Goal: Task Accomplishment & Management: Use online tool/utility

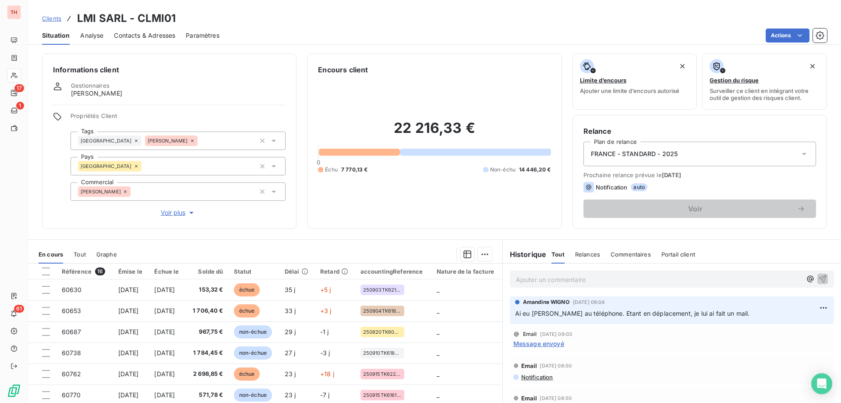
scroll to position [44, 0]
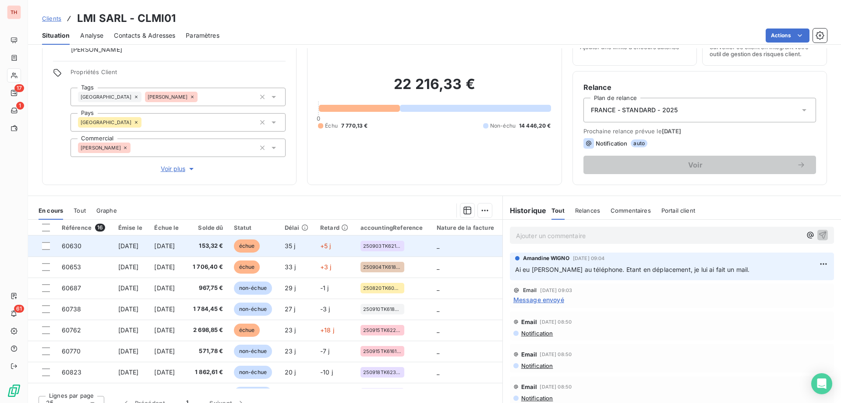
click at [260, 246] on span "échue" at bounding box center [247, 245] width 26 height 13
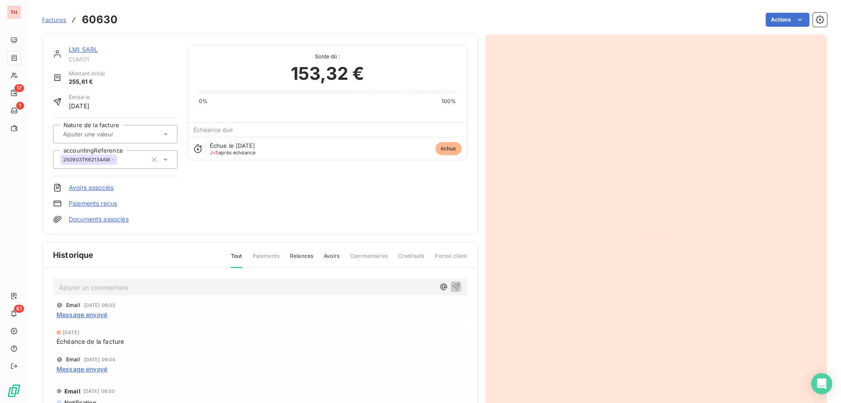
click at [775, 20] on html "TH 17 1 61 Factures 60630 Actions LMI SARL CLMI01 Montant initial 255,61 € Émis…" at bounding box center [420, 201] width 841 height 403
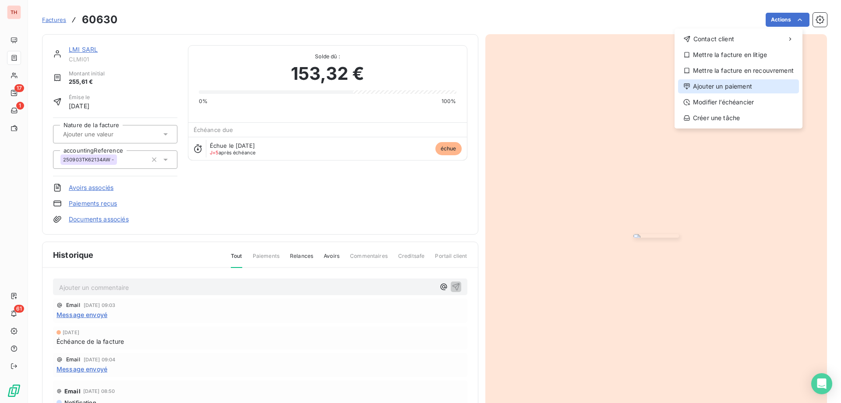
click at [727, 88] on div "Ajouter un paiement" at bounding box center [738, 86] width 121 height 14
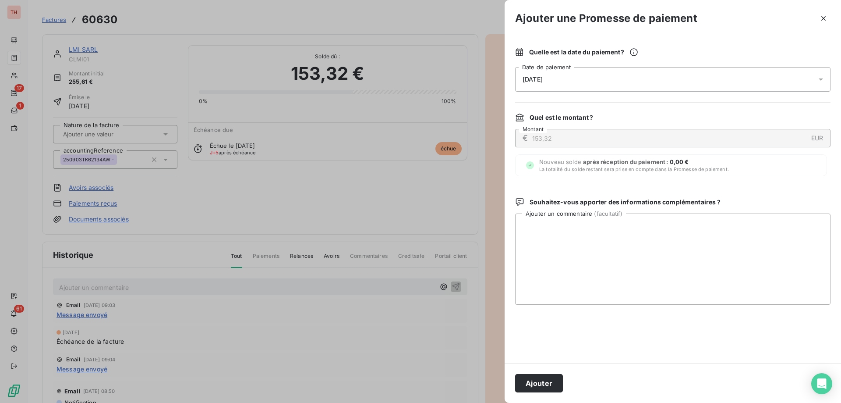
click at [618, 84] on div "[DATE]" at bounding box center [672, 79] width 315 height 25
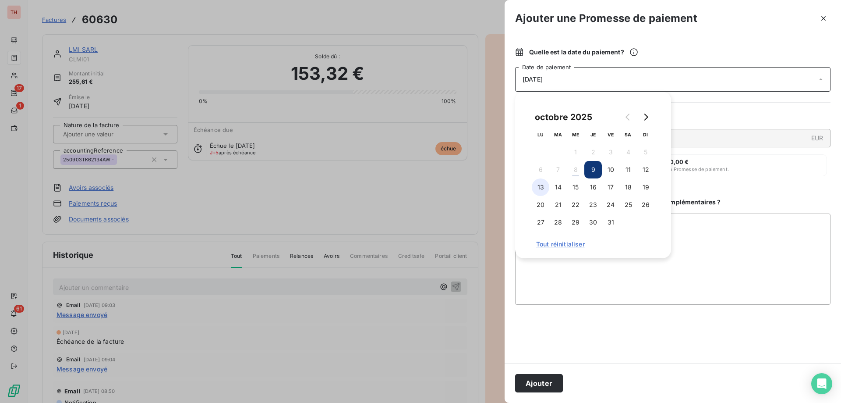
click at [542, 188] on button "13" at bounding box center [541, 187] width 18 height 18
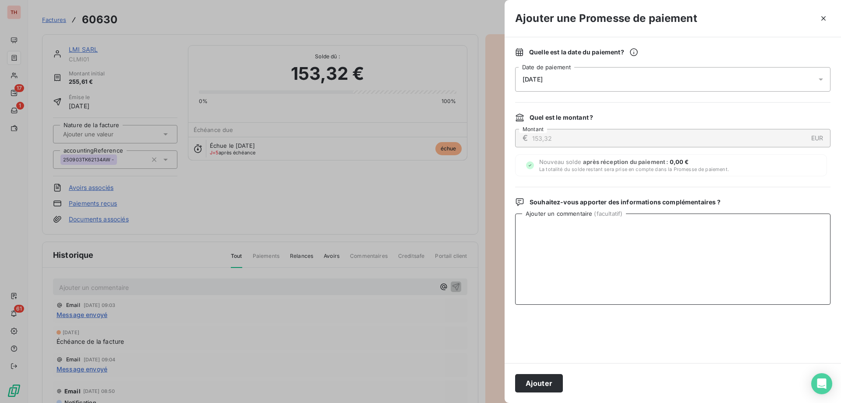
click at [715, 236] on textarea "Ajouter un commentaire ( facultatif )" at bounding box center [672, 258] width 315 height 91
drag, startPoint x: 585, startPoint y: 239, endPoint x: 503, endPoint y: 227, distance: 83.2
click at [502, 402] on div "Ajouter une Promesse de paiement Quelle est la date du paiement ? [DATE] Date d…" at bounding box center [420, 403] width 841 height 0
type textarea "Payée le 08.10."
click at [537, 384] on button "Ajouter" at bounding box center [539, 383] width 48 height 18
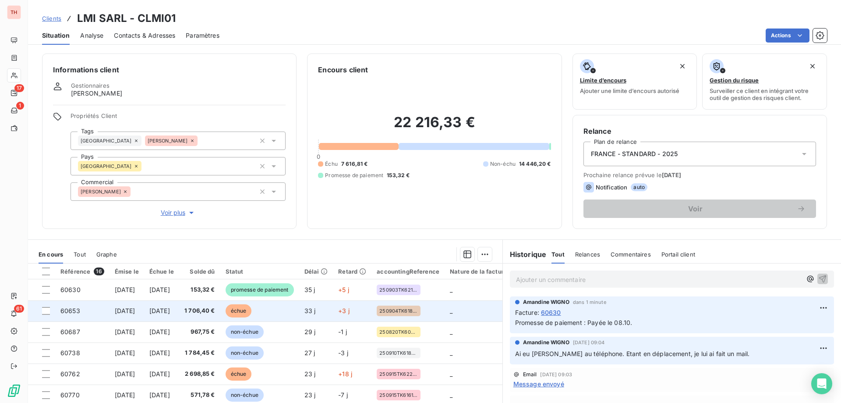
click at [252, 312] on span "échue" at bounding box center [239, 310] width 26 height 13
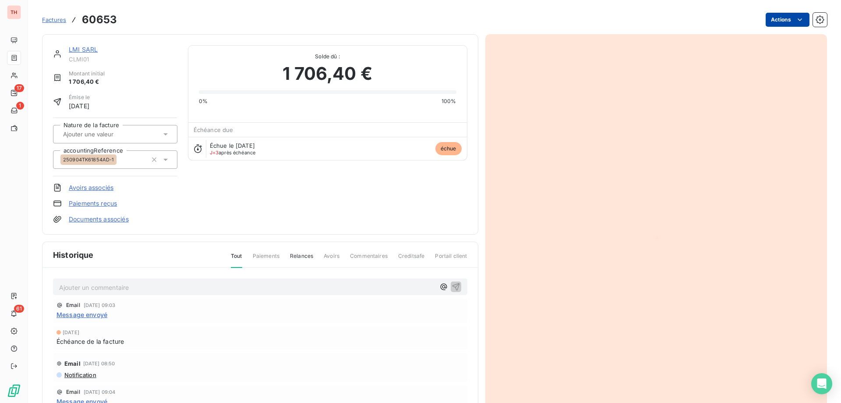
click at [770, 18] on html "TH 17 1 61 Factures 60653 Actions LMI SARL CLMI01 Montant initial 1 706,40 € Ém…" at bounding box center [420, 201] width 841 height 403
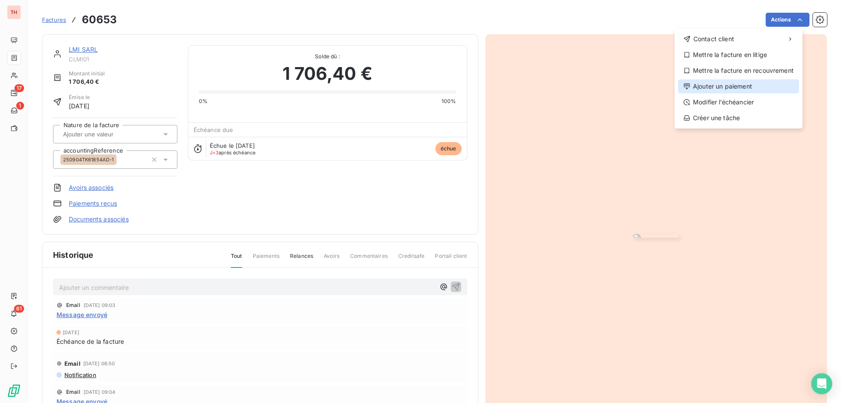
click at [720, 89] on div "Ajouter un paiement" at bounding box center [738, 86] width 121 height 14
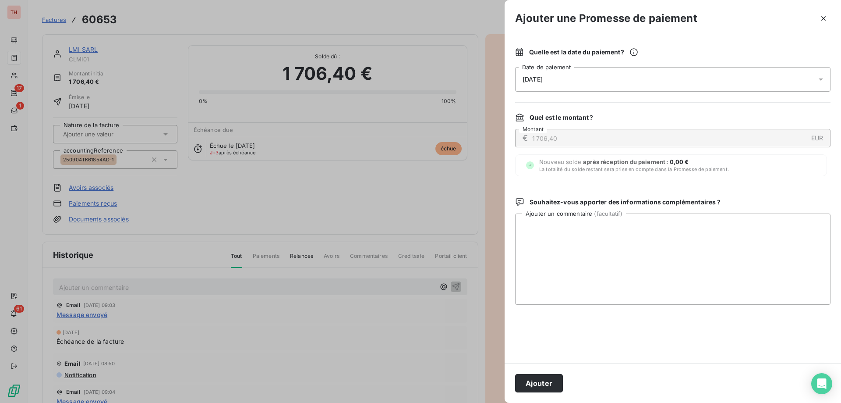
click at [676, 85] on div "[DATE]" at bounding box center [672, 79] width 315 height 25
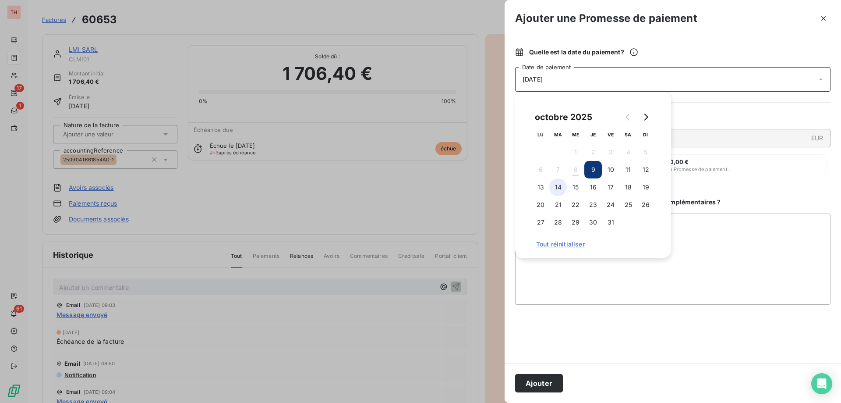
drag, startPoint x: 539, startPoint y: 187, endPoint x: 557, endPoint y: 191, distance: 18.3
click at [539, 187] on button "13" at bounding box center [541, 187] width 18 height 18
click at [729, 231] on textarea "Ajouter un commentaire ( facultatif )" at bounding box center [672, 258] width 315 height 91
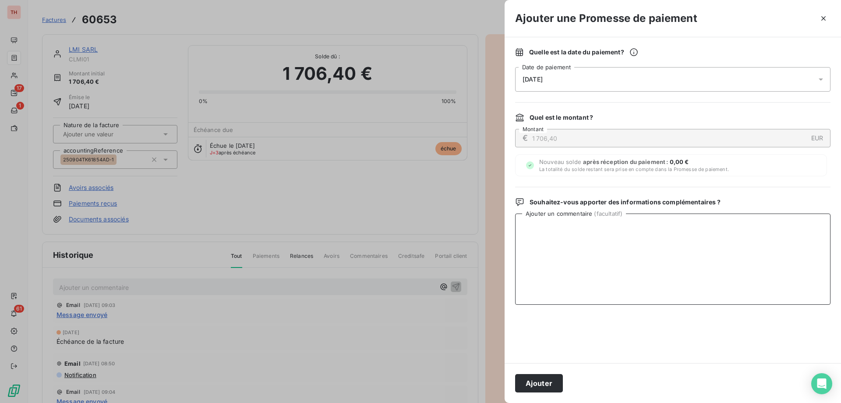
paste textarea "Payée le 08.10."
type textarea "Payée le 08.10."
click at [538, 387] on button "Ajouter" at bounding box center [539, 383] width 48 height 18
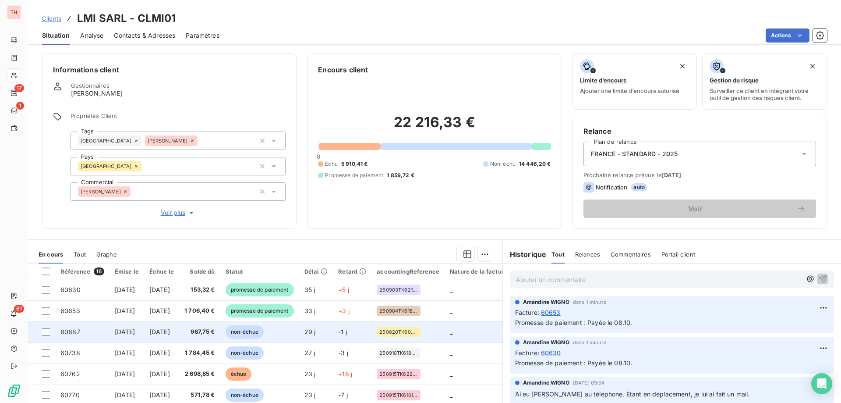
click at [264, 329] on span "non-échue" at bounding box center [245, 331] width 38 height 13
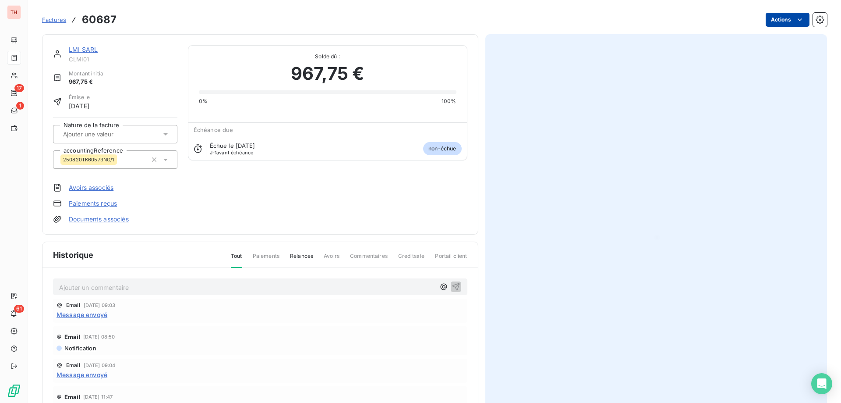
click at [777, 20] on html "TH 17 1 61 Factures 60687 Actions LMI SARL CLMI01 Montant initial 967,75 € Émis…" at bounding box center [420, 201] width 841 height 403
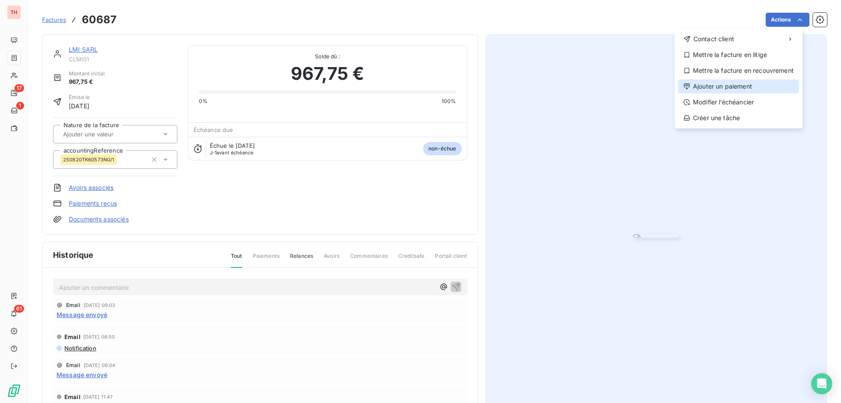
click at [712, 83] on div "Ajouter un paiement" at bounding box center [738, 86] width 121 height 14
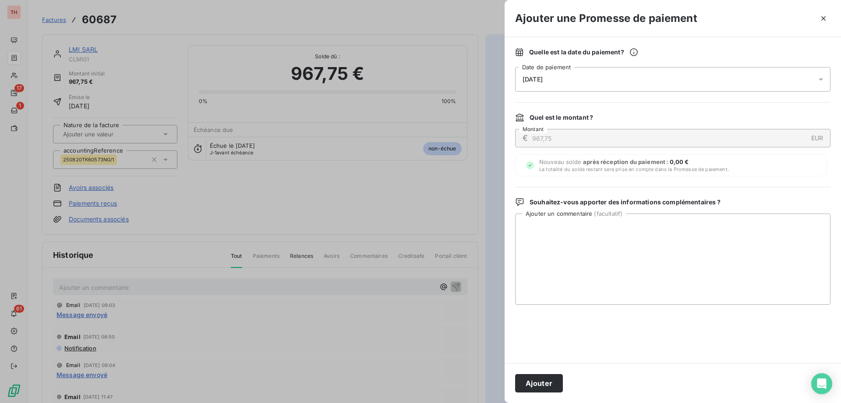
click at [591, 81] on div "[DATE]" at bounding box center [672, 79] width 315 height 25
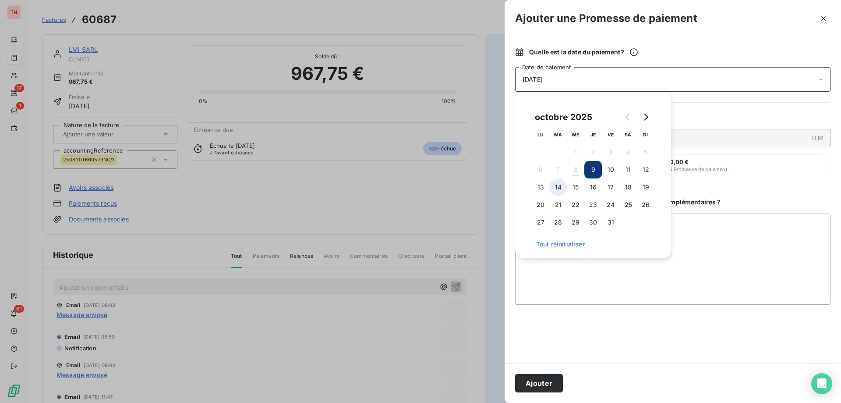
drag, startPoint x: 543, startPoint y: 188, endPoint x: 555, endPoint y: 191, distance: 12.0
click at [543, 188] on button "13" at bounding box center [541, 187] width 18 height 18
click at [700, 237] on textarea "Ajouter un commentaire ( facultatif )" at bounding box center [672, 258] width 315 height 91
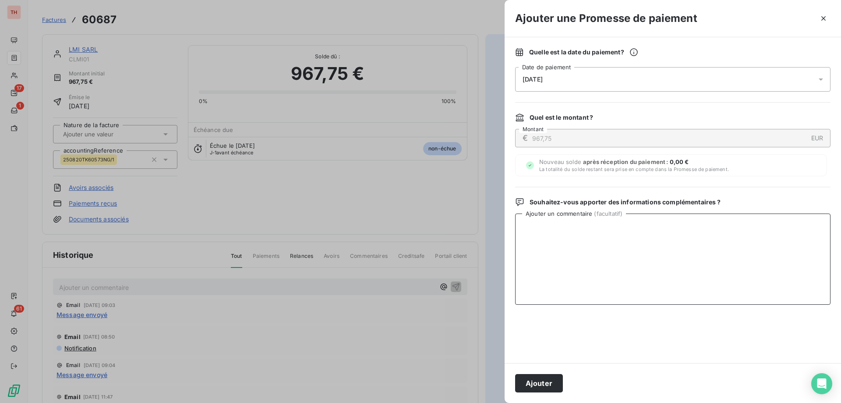
paste textarea "Payée le 08.10."
type textarea "Payée le 08.10."
click at [540, 380] on button "Ajouter" at bounding box center [539, 383] width 48 height 18
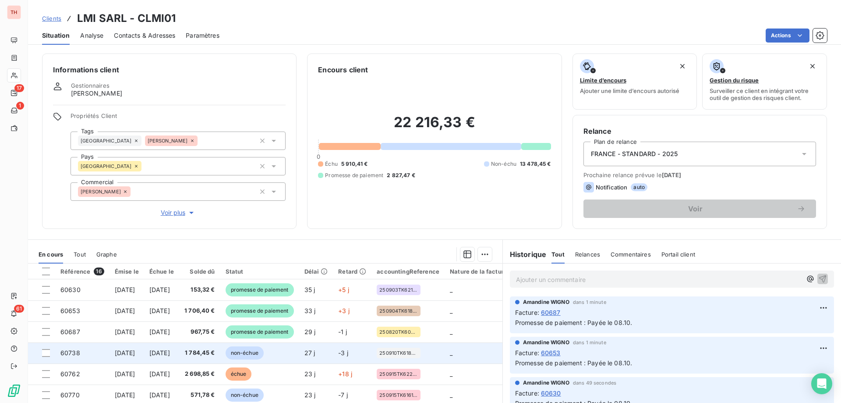
click at [264, 351] on span "non-échue" at bounding box center [245, 352] width 38 height 13
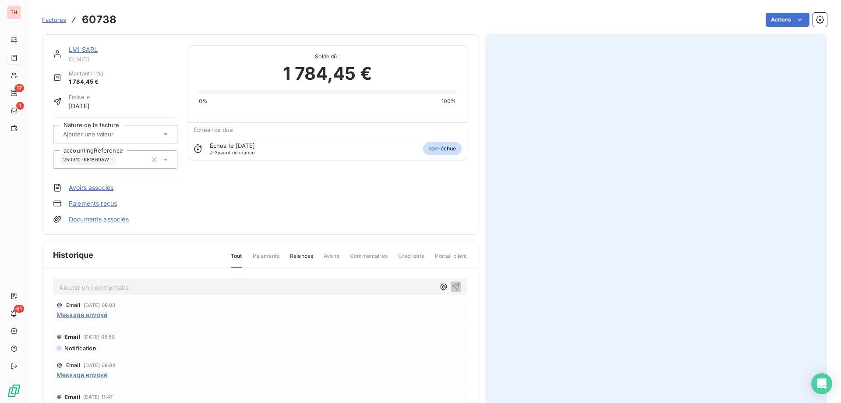
click at [782, 18] on html "TH 17 1 61 Factures 60738 Actions LMI SARL CLMI01 Montant initial 1 784,45 € Ém…" at bounding box center [420, 201] width 841 height 403
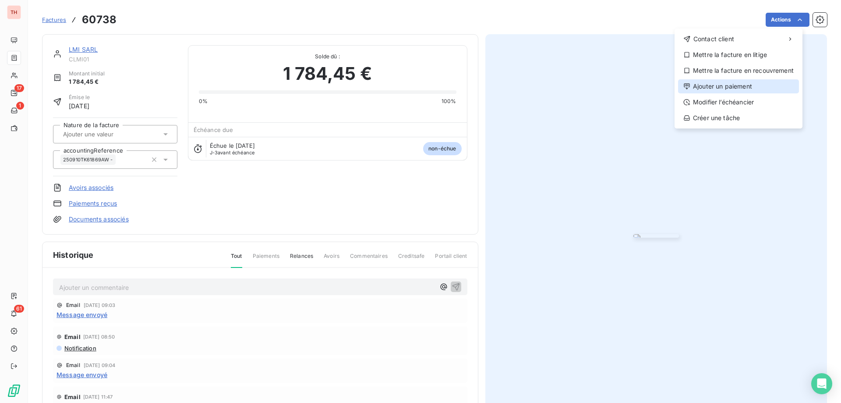
click at [702, 84] on div "Ajouter un paiement" at bounding box center [738, 86] width 121 height 14
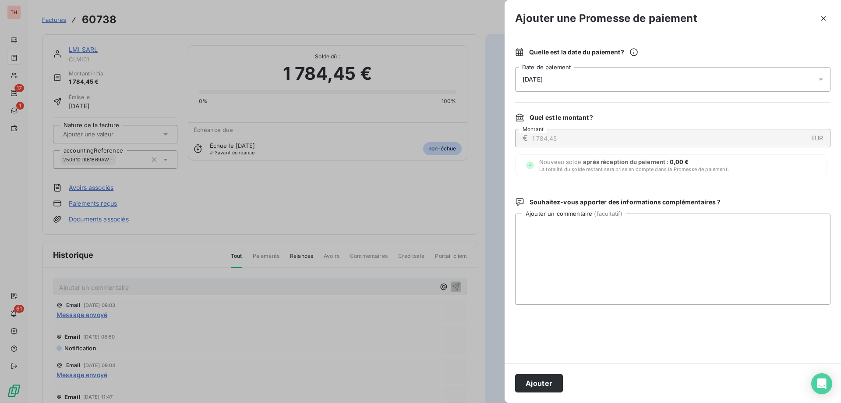
click at [591, 82] on div "[DATE]" at bounding box center [672, 79] width 315 height 25
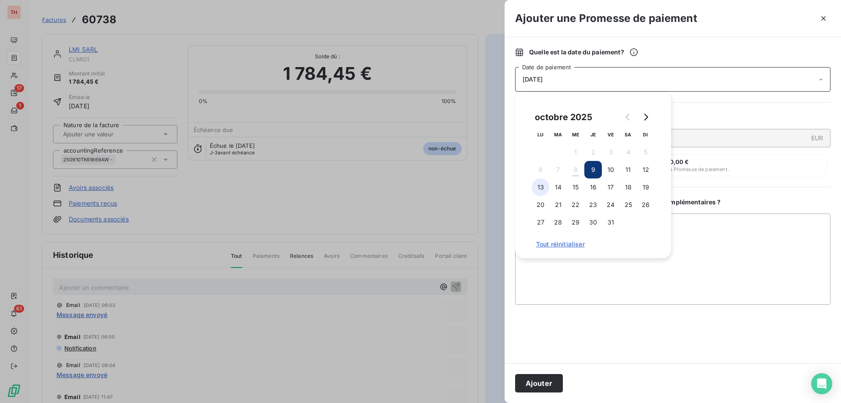
click at [546, 186] on button "13" at bounding box center [541, 187] width 18 height 18
click at [707, 244] on textarea "Ajouter un commentaire ( facultatif )" at bounding box center [672, 258] width 315 height 91
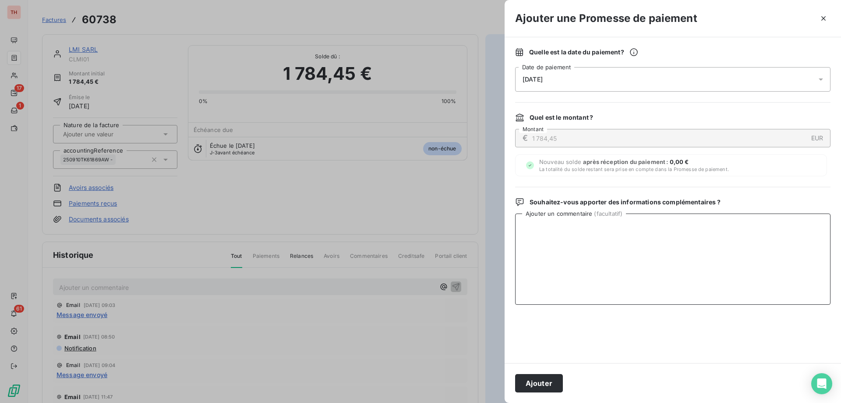
paste textarea "Payée le 08.10."
type textarea "Payée le 08.10."
click at [555, 383] on button "Ajouter" at bounding box center [539, 383] width 48 height 18
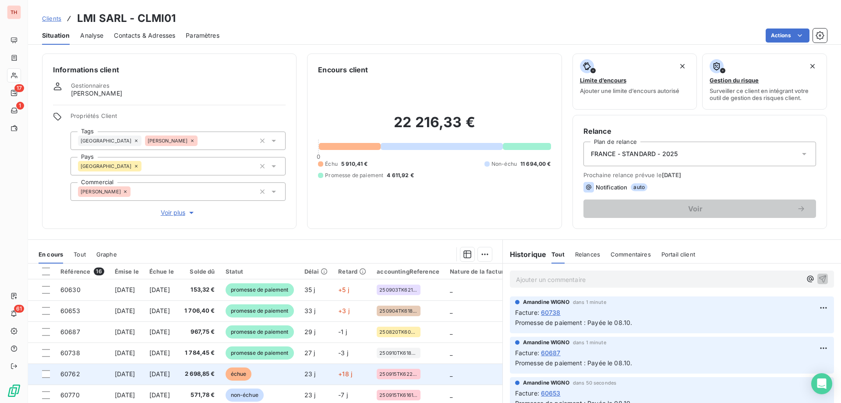
click at [252, 370] on span "échue" at bounding box center [239, 373] width 26 height 13
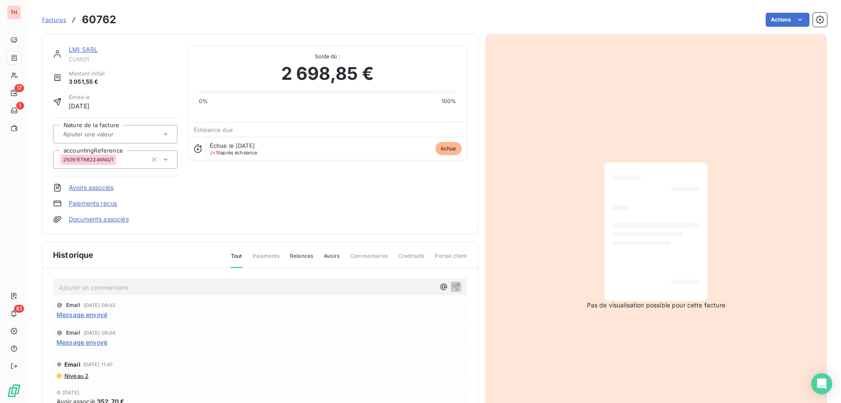
click at [767, 16] on html "TH 17 1 61 Factures 60762 Actions LMI SARL CLMI01 Montant initial 3 051,55 € Ém…" at bounding box center [420, 201] width 841 height 403
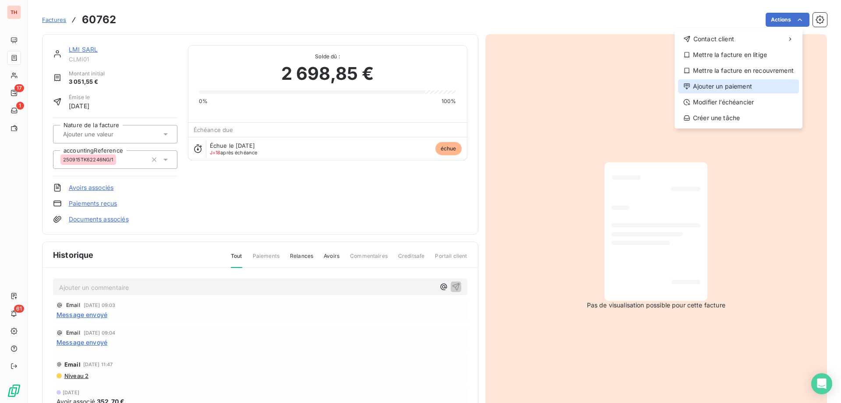
click at [715, 87] on div "Ajouter un paiement" at bounding box center [738, 86] width 121 height 14
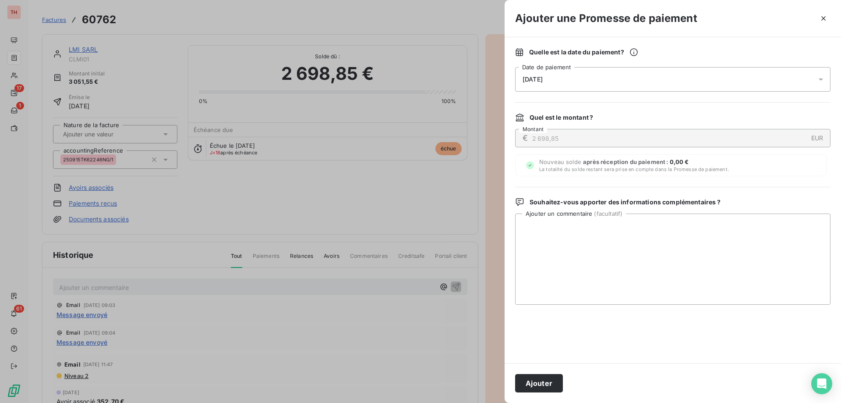
click at [584, 78] on div "[DATE]" at bounding box center [672, 79] width 315 height 25
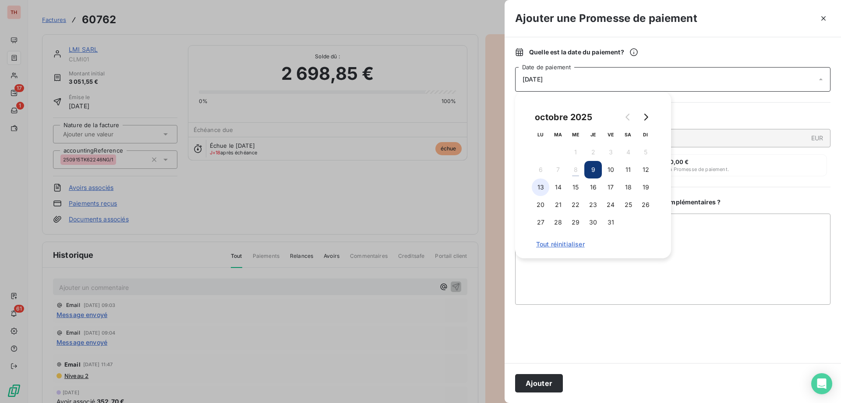
click at [543, 188] on button "13" at bounding box center [541, 187] width 18 height 18
click at [718, 238] on textarea "Ajouter un commentaire ( facultatif )" at bounding box center [672, 258] width 315 height 91
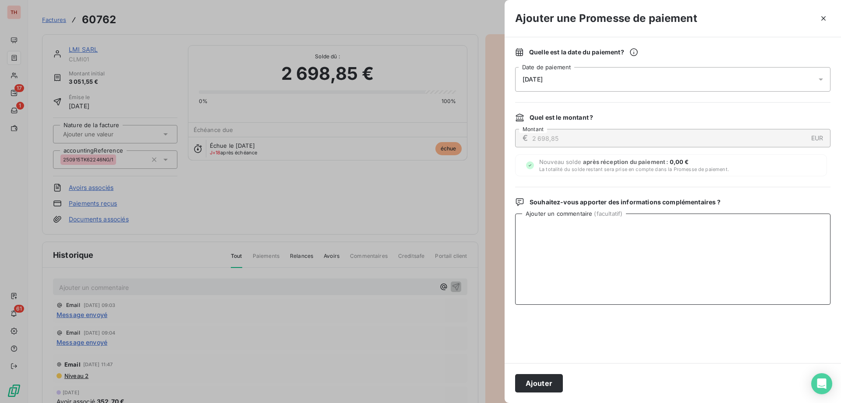
paste textarea "Payée le 08.10."
type textarea "Payée le 08.10."
drag, startPoint x: 549, startPoint y: 377, endPoint x: 533, endPoint y: 350, distance: 31.6
click at [549, 378] on button "Ajouter" at bounding box center [539, 383] width 48 height 18
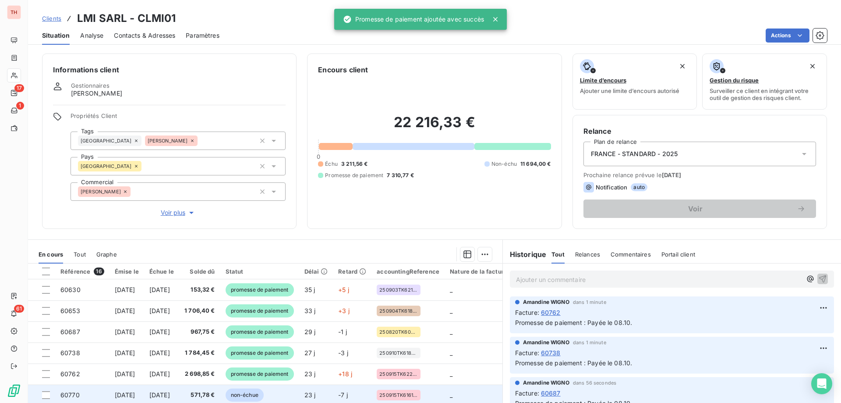
scroll to position [44, 0]
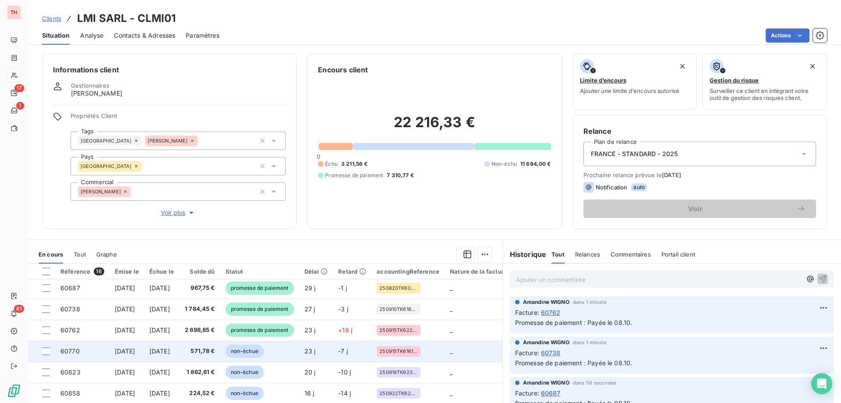
click at [264, 352] on span "non-échue" at bounding box center [245, 350] width 38 height 13
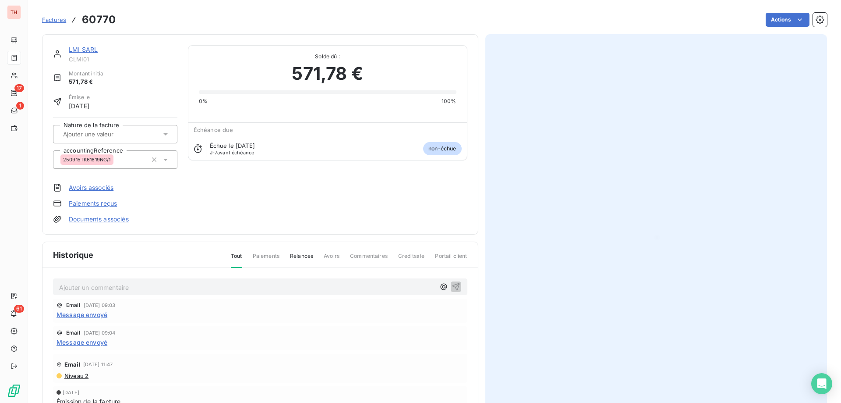
click at [776, 20] on html "TH 17 1 61 Factures 60770 Actions LMI SARL CLMI01 Montant initial 571,78 € Émis…" at bounding box center [420, 201] width 841 height 403
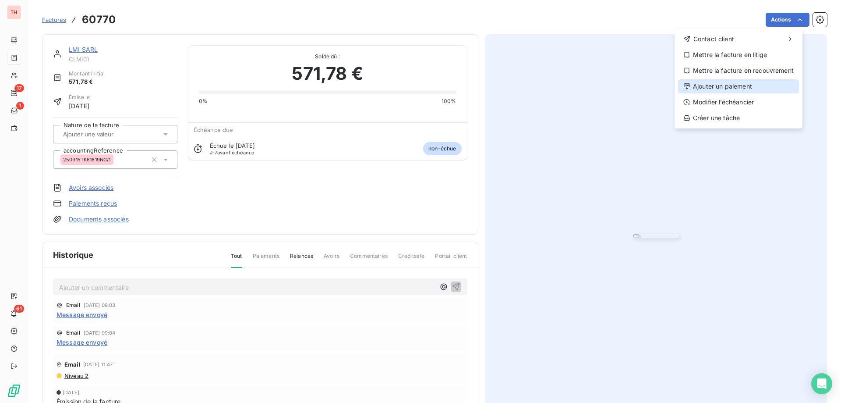
click at [718, 86] on div "Ajouter un paiement" at bounding box center [738, 86] width 121 height 14
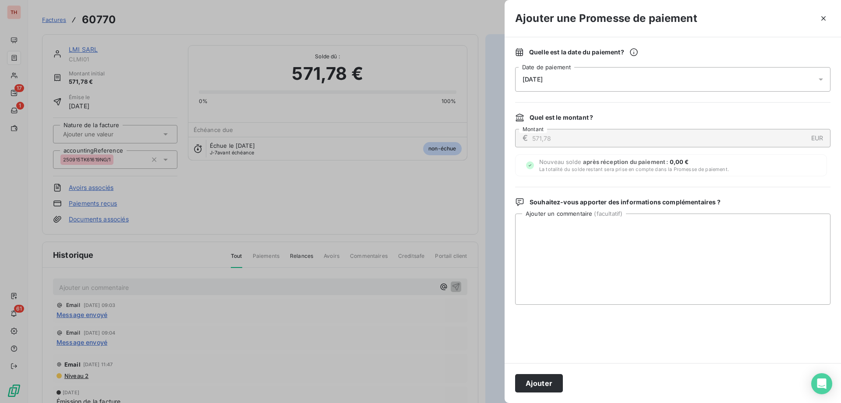
click at [601, 81] on div "[DATE]" at bounding box center [672, 79] width 315 height 25
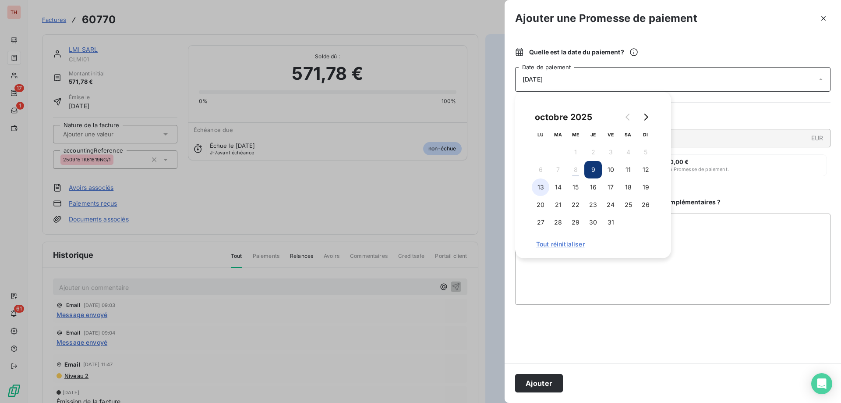
click at [542, 188] on button "13" at bounding box center [541, 187] width 18 height 18
click at [710, 243] on textarea "Ajouter un commentaire ( facultatif )" at bounding box center [672, 258] width 315 height 91
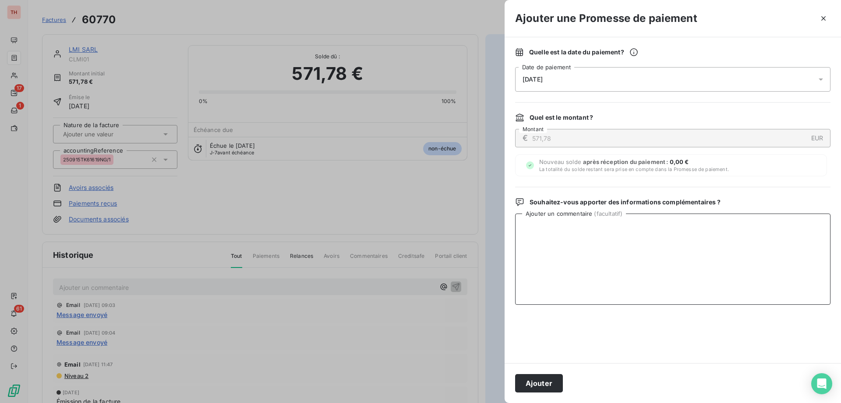
paste textarea "Payée le 08.10."
type textarea "Payée le 08.10."
click at [554, 375] on button "Ajouter" at bounding box center [539, 383] width 48 height 18
